Goal: Task Accomplishment & Management: Manage account settings

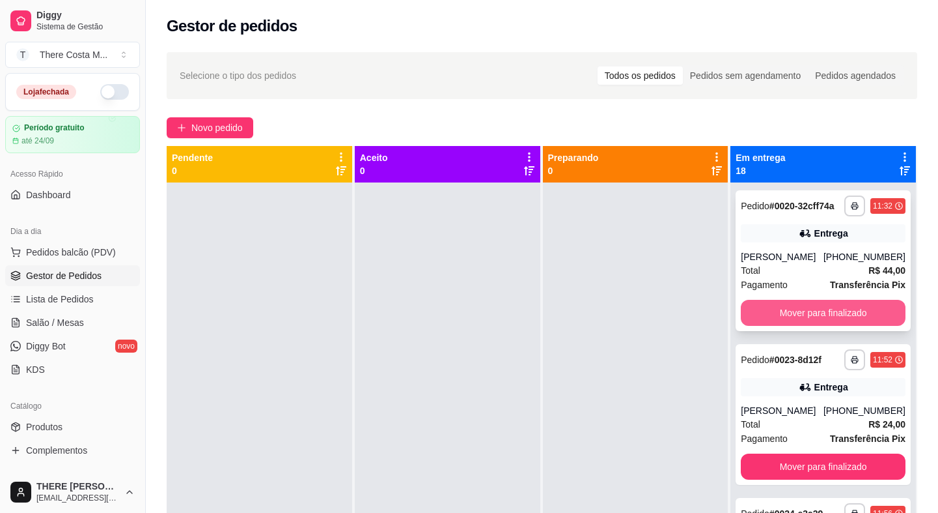
scroll to position [20, 0]
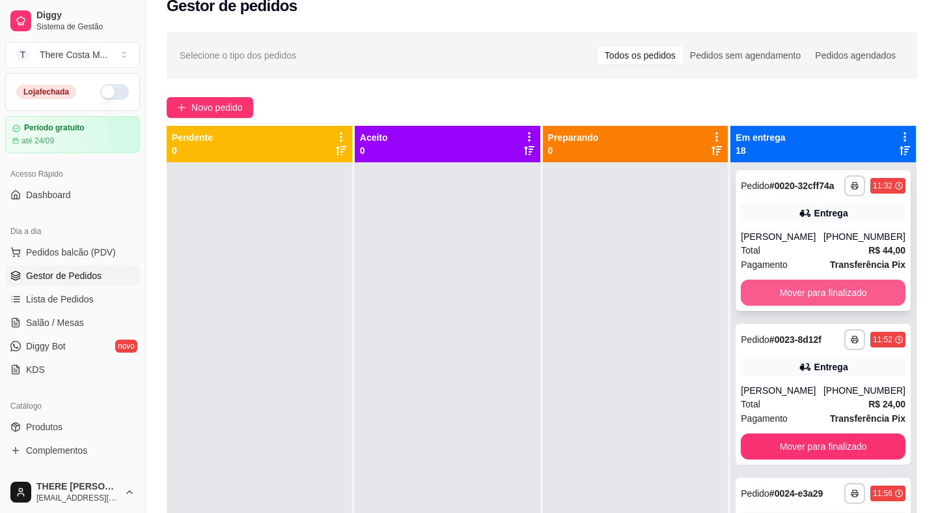
click at [834, 305] on button "Mover para finalizado" at bounding box center [823, 292] width 165 height 26
click at [835, 286] on button "Mover para finalizado" at bounding box center [823, 292] width 165 height 26
click at [835, 291] on button "Mover para finalizado" at bounding box center [823, 292] width 165 height 26
click at [835, 291] on button "Mover para finalizado" at bounding box center [824, 292] width 160 height 25
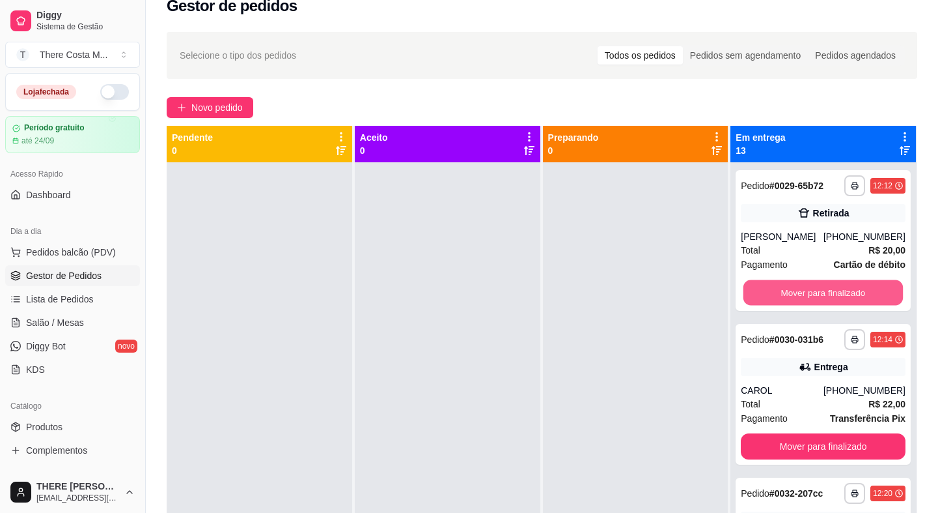
click at [835, 291] on button "Mover para finalizado" at bounding box center [824, 292] width 160 height 25
click at [835, 291] on button "Mover para finalizado" at bounding box center [823, 292] width 165 height 26
click at [835, 291] on button "Mover para finalizado" at bounding box center [824, 292] width 160 height 25
click at [835, 292] on button "Mover para finalizado" at bounding box center [823, 292] width 165 height 26
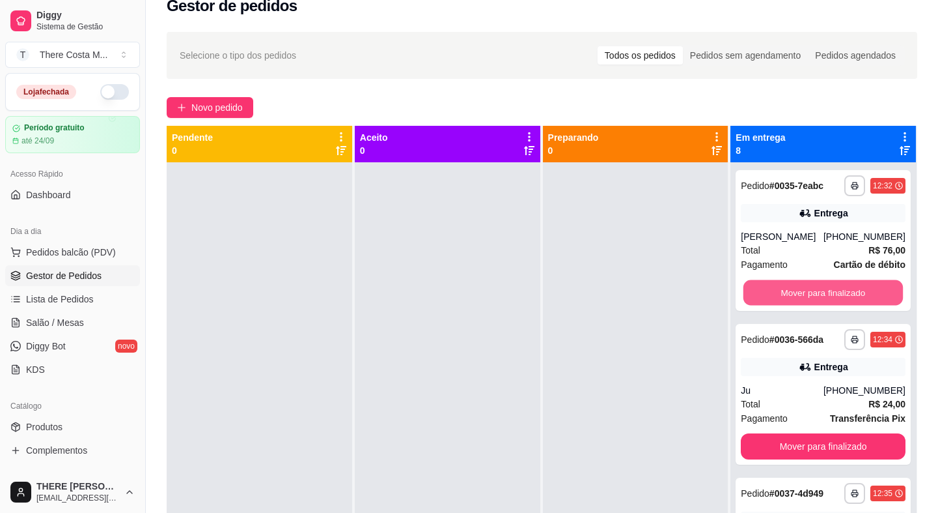
click at [835, 292] on button "Mover para finalizado" at bounding box center [824, 292] width 160 height 25
click at [835, 292] on button "Mover para finalizado" at bounding box center [823, 292] width 165 height 26
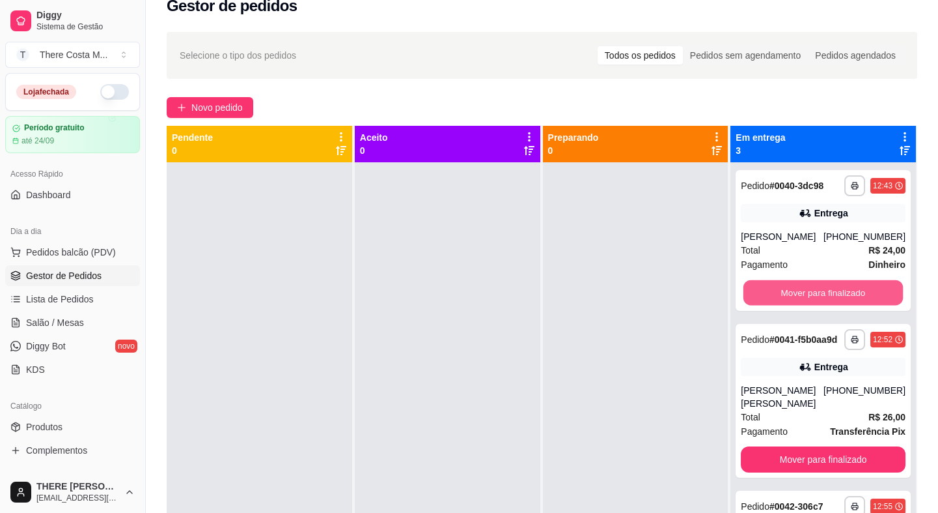
click at [835, 292] on button "Mover para finalizado" at bounding box center [824, 292] width 160 height 25
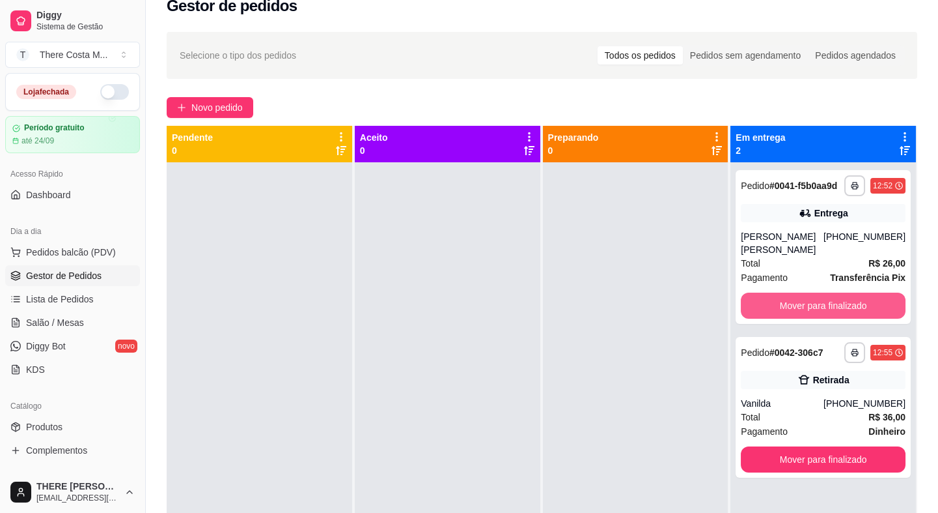
click at [835, 292] on button "Mover para finalizado" at bounding box center [823, 305] width 165 height 26
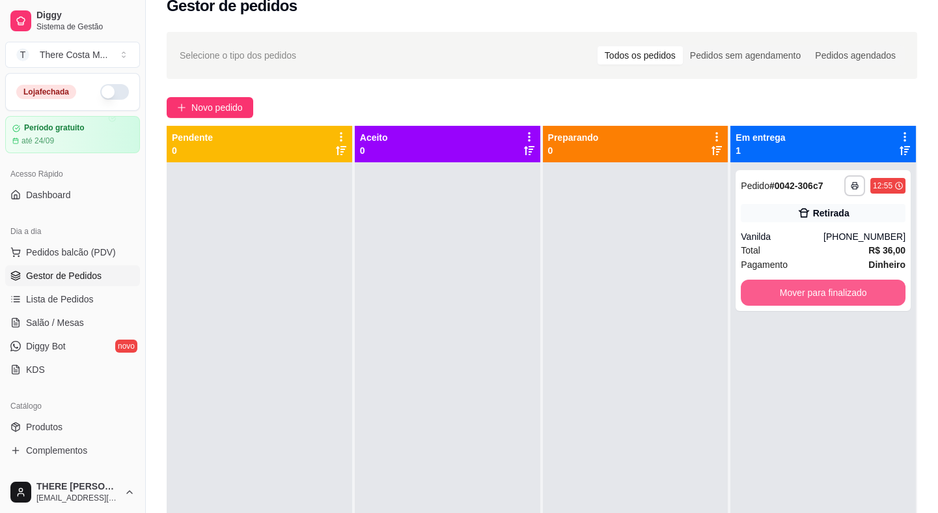
click at [835, 292] on button "Mover para finalizado" at bounding box center [823, 292] width 165 height 26
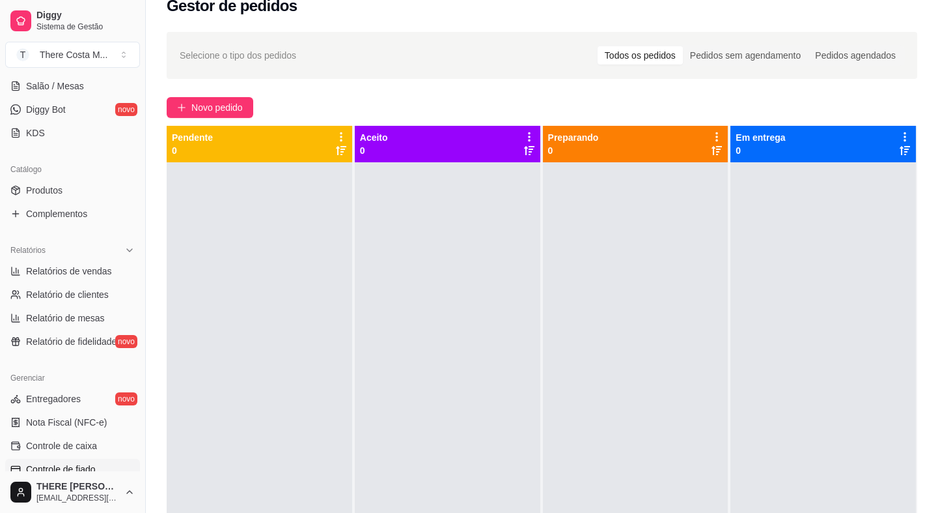
scroll to position [296, 0]
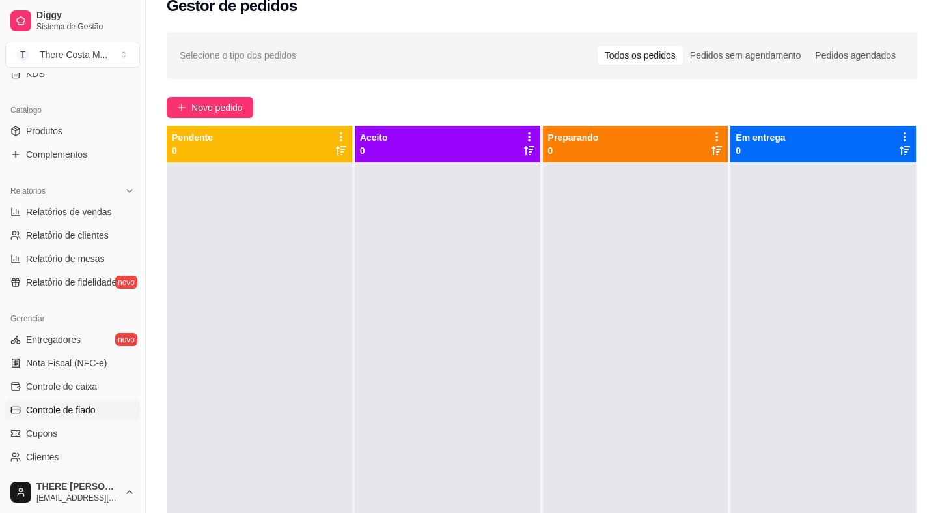
click at [85, 408] on span "Controle de fiado" at bounding box center [61, 409] width 70 height 13
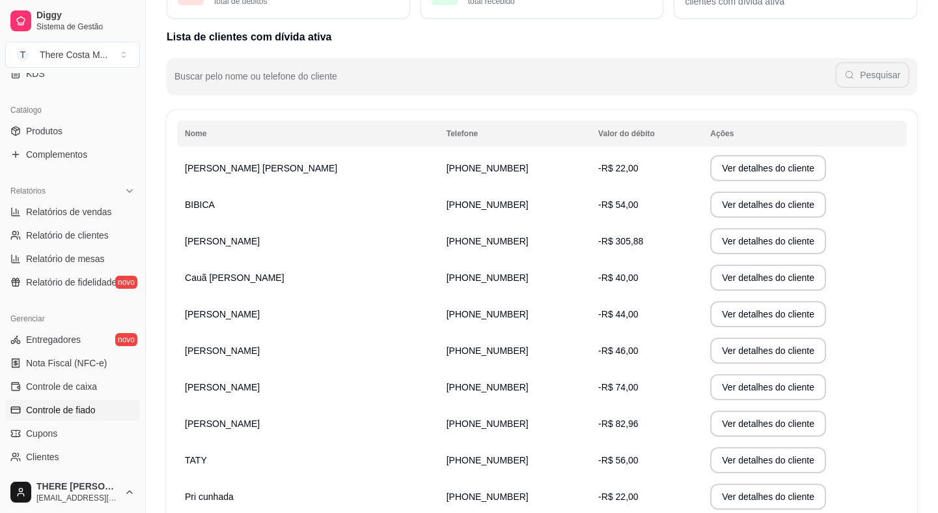
scroll to position [177, 0]
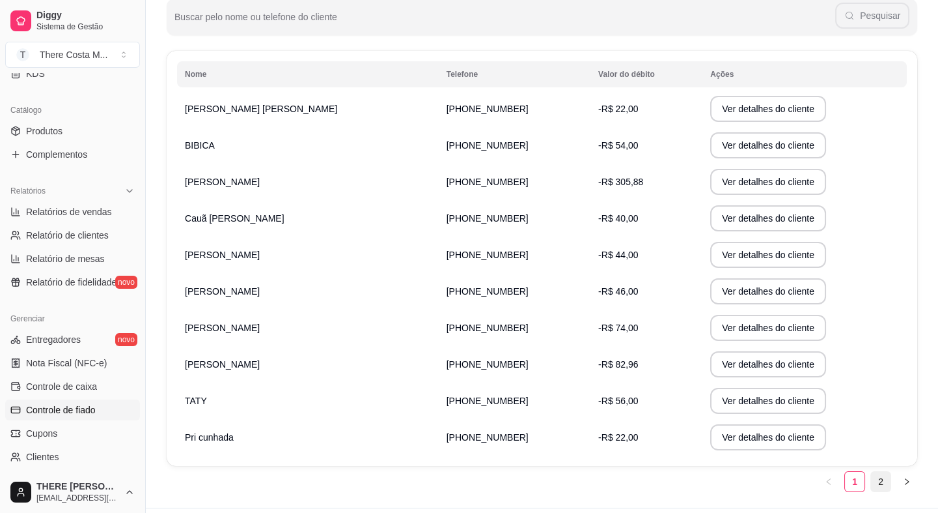
click at [884, 475] on link "2" at bounding box center [881, 481] width 20 height 20
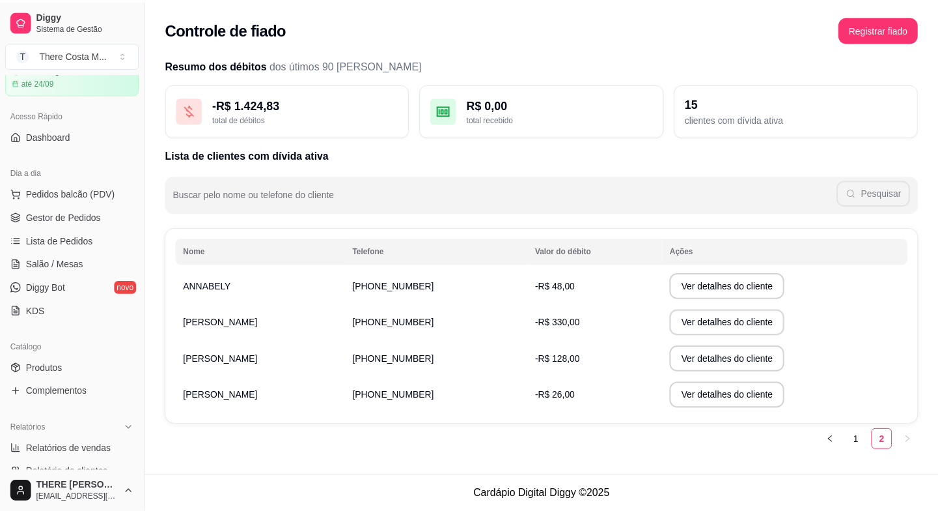
scroll to position [0, 0]
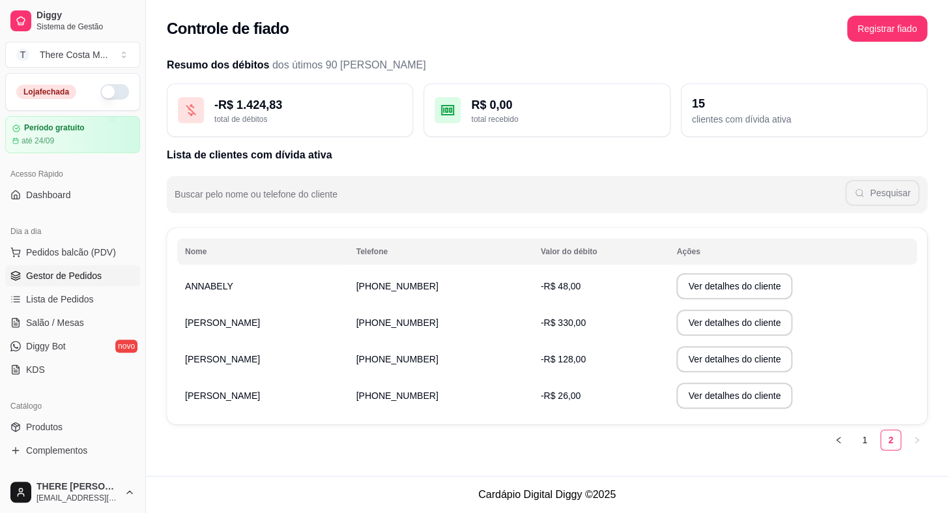
click at [71, 277] on span "Gestor de Pedidos" at bounding box center [64, 275] width 76 height 13
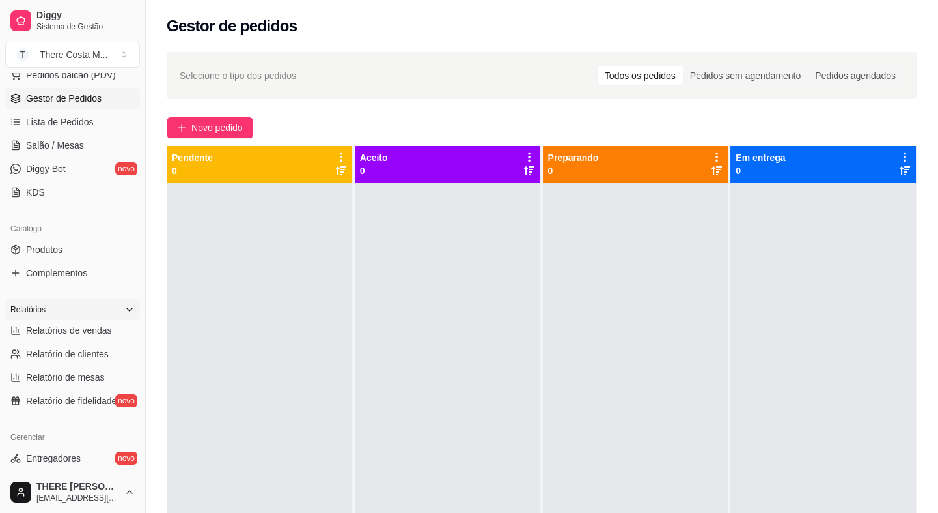
scroll to position [414, 0]
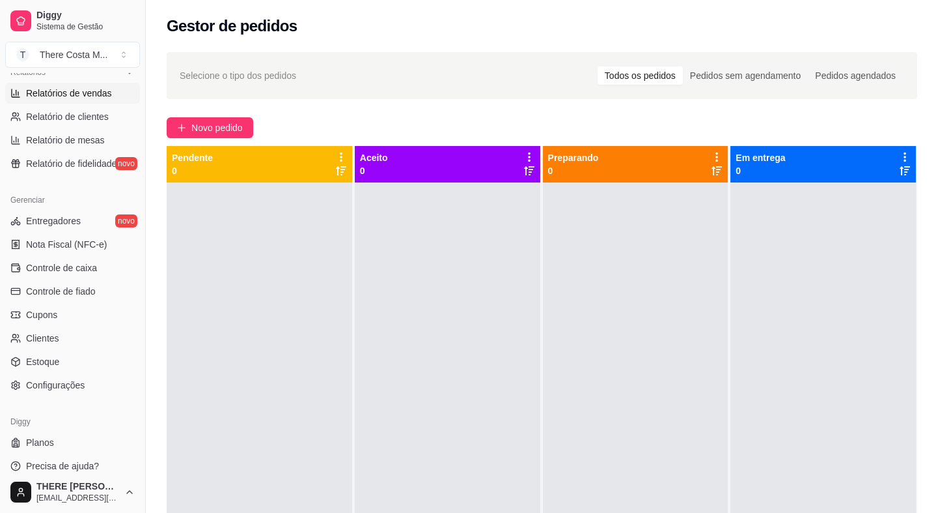
click at [84, 100] on link "Relatórios de vendas" at bounding box center [72, 93] width 135 height 21
select select "ALL"
select select "0"
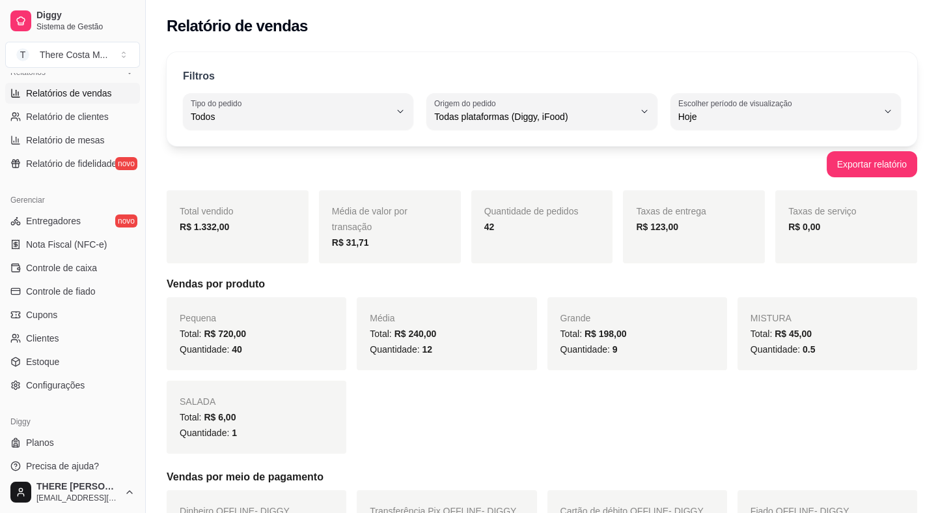
scroll to position [423, 0]
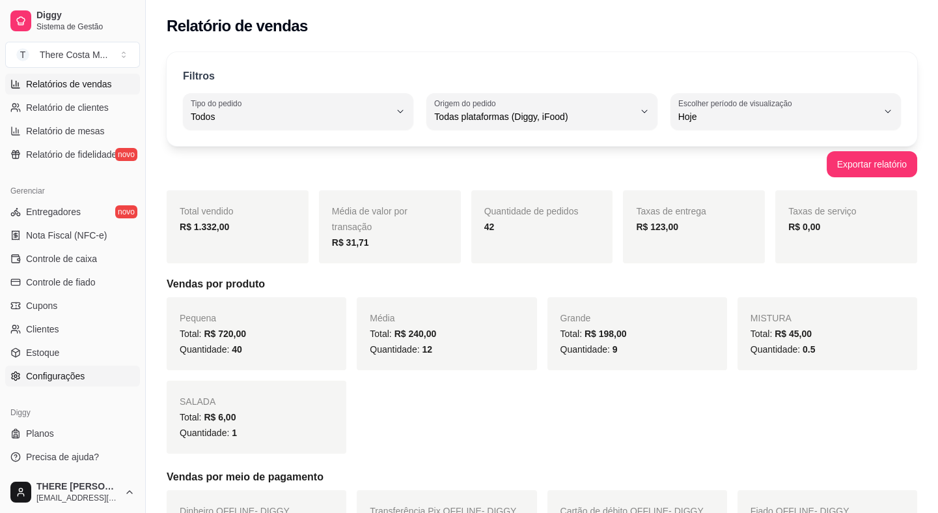
click at [70, 382] on link "Configurações" at bounding box center [72, 375] width 135 height 21
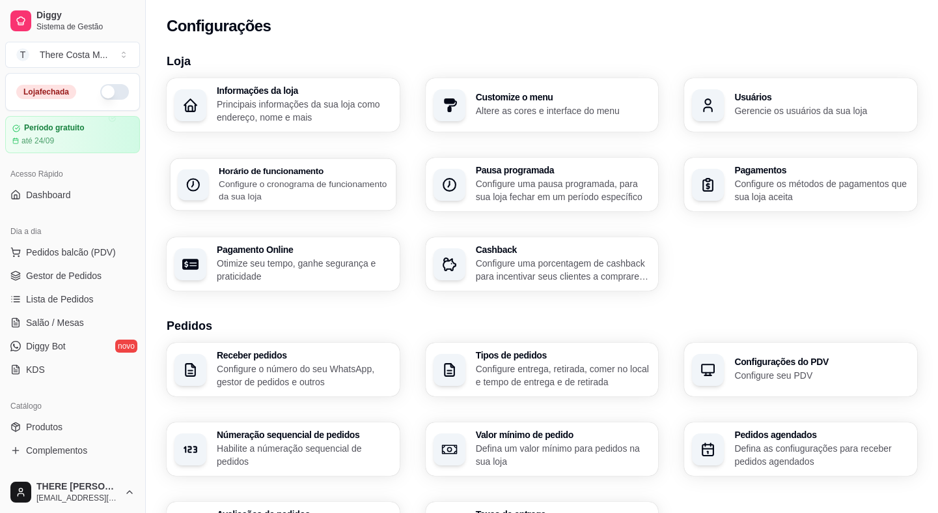
click at [269, 197] on p "Configure o cronograma de funcionamento da sua loja" at bounding box center [304, 189] width 170 height 25
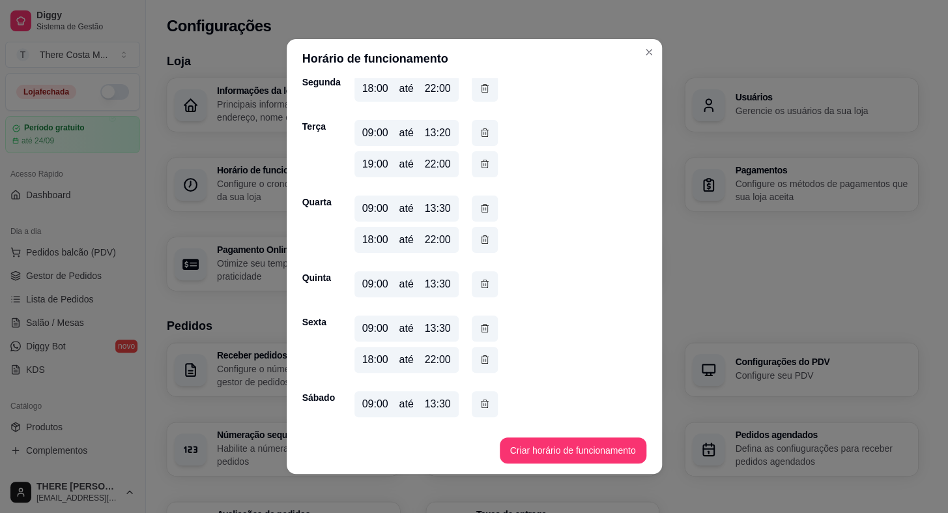
scroll to position [2, 0]
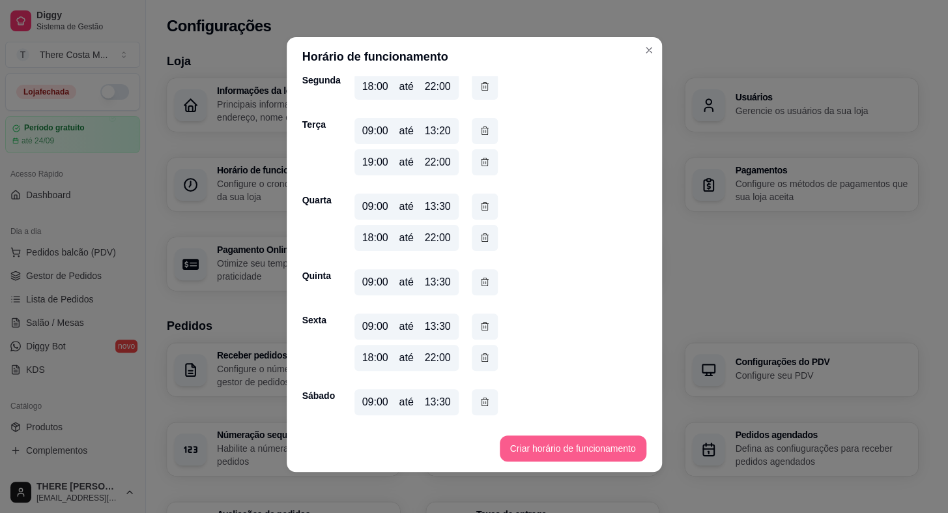
click at [521, 442] on button "Criar horário de funcionamento" at bounding box center [572, 448] width 147 height 26
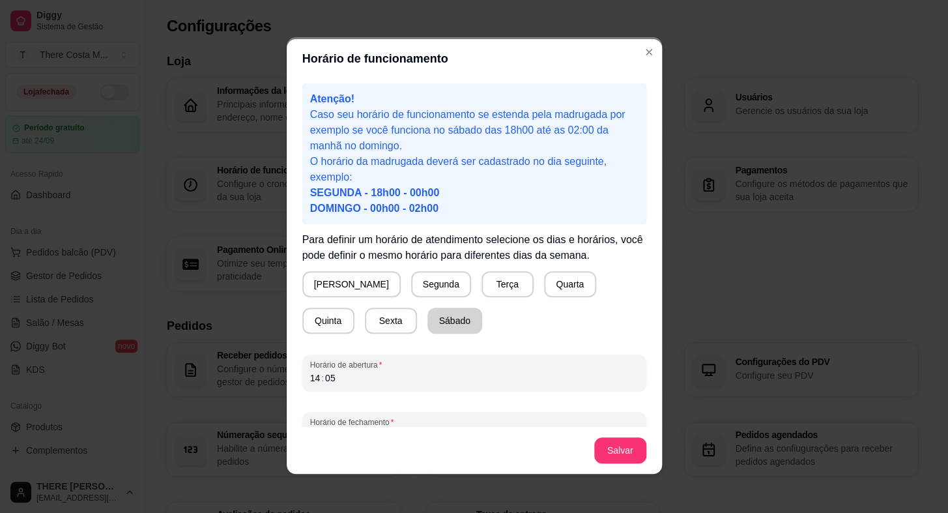
click at [427, 321] on button "Sábado" at bounding box center [454, 320] width 55 height 26
click at [309, 380] on div "14" at bounding box center [315, 377] width 13 height 13
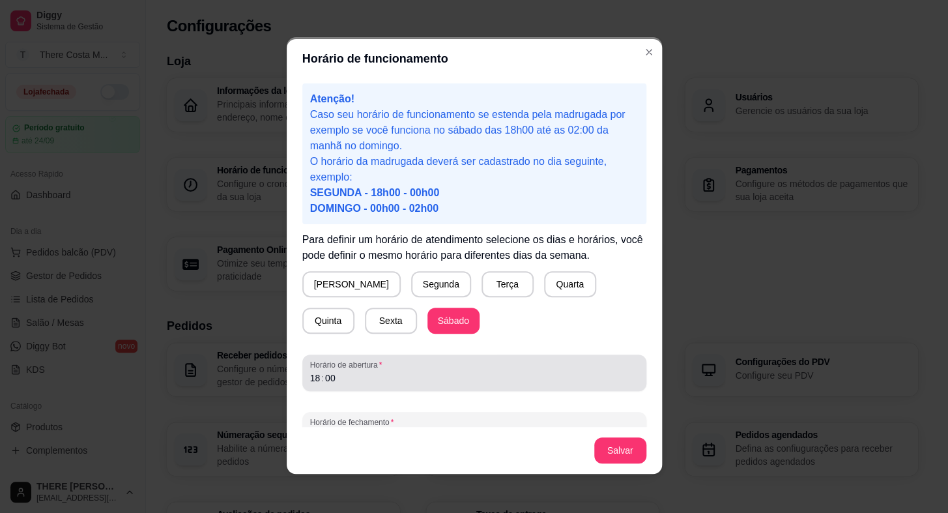
scroll to position [26, 0]
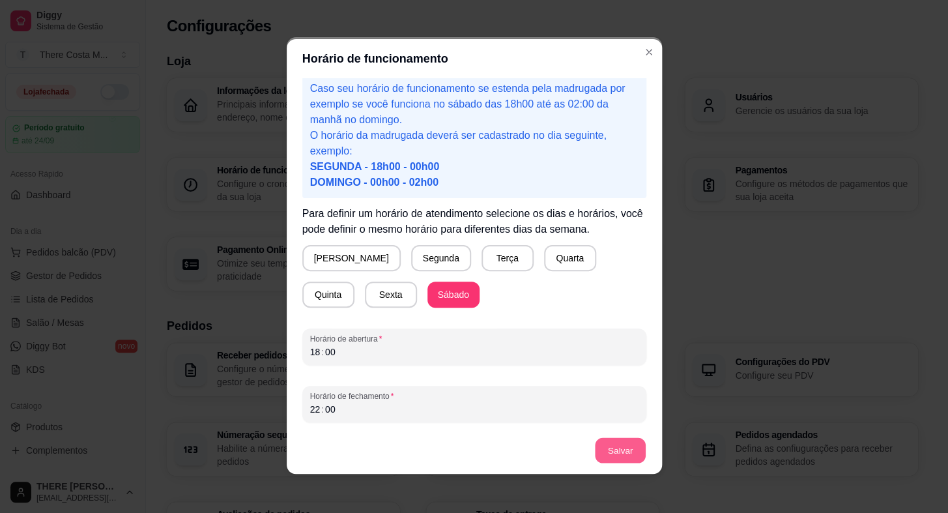
click at [612, 443] on button "Salvar" at bounding box center [620, 450] width 51 height 25
